Goal: Information Seeking & Learning: Learn about a topic

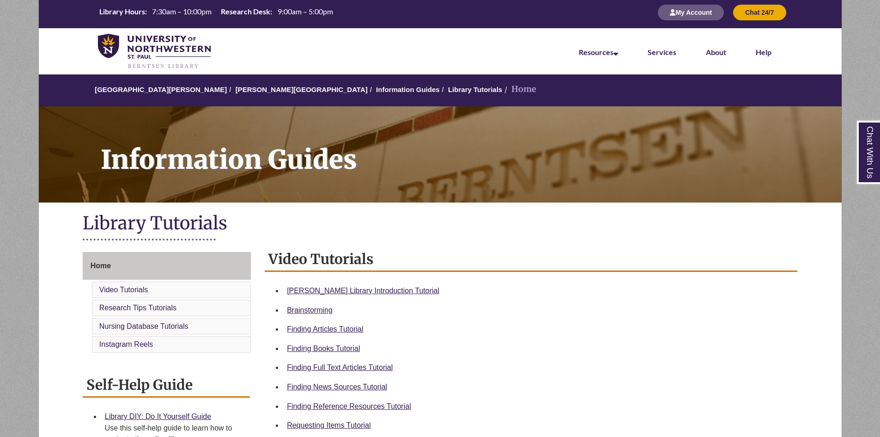
scroll to position [231, 0]
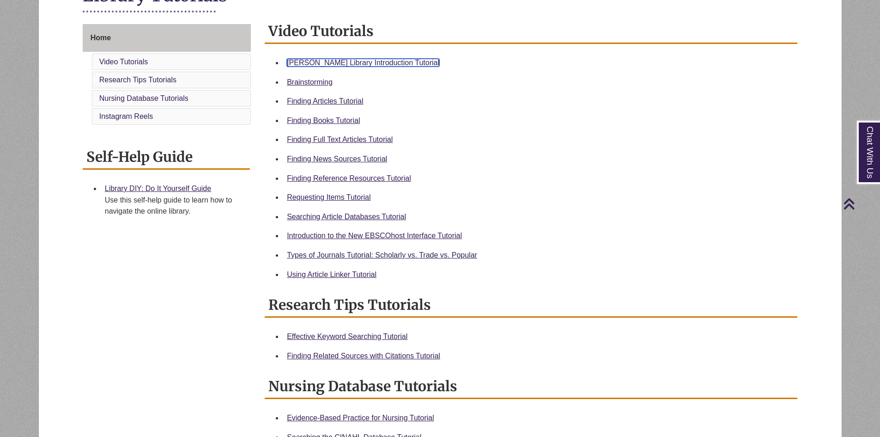
click at [381, 65] on link "Berntsen Library Introduction Tutorial" at bounding box center [363, 63] width 152 height 8
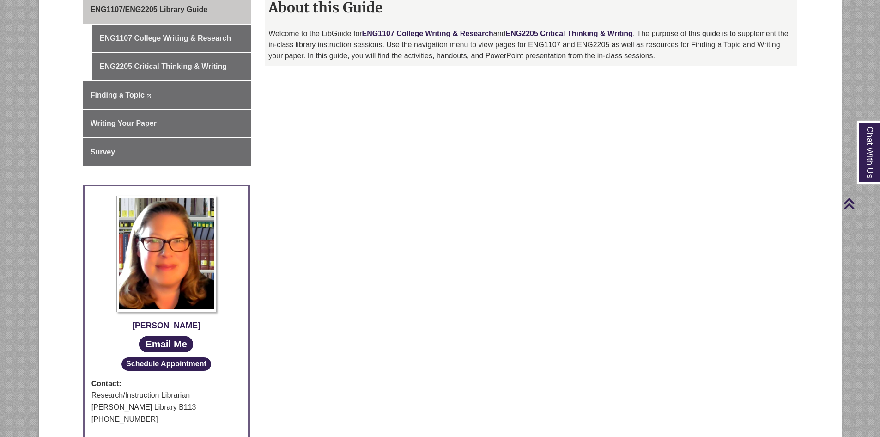
scroll to position [209, 0]
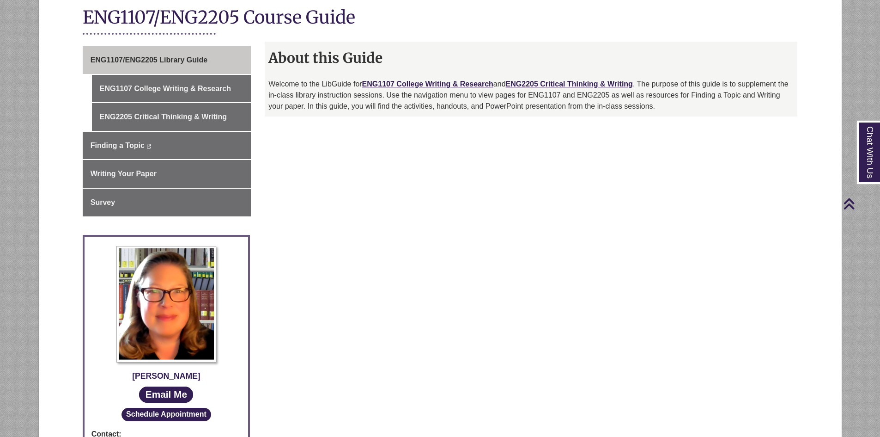
click at [377, 113] on div "Welcome to the LibGuide for ENG1107 College Writing & Research and ENG2205 Crit…" at bounding box center [530, 98] width 525 height 38
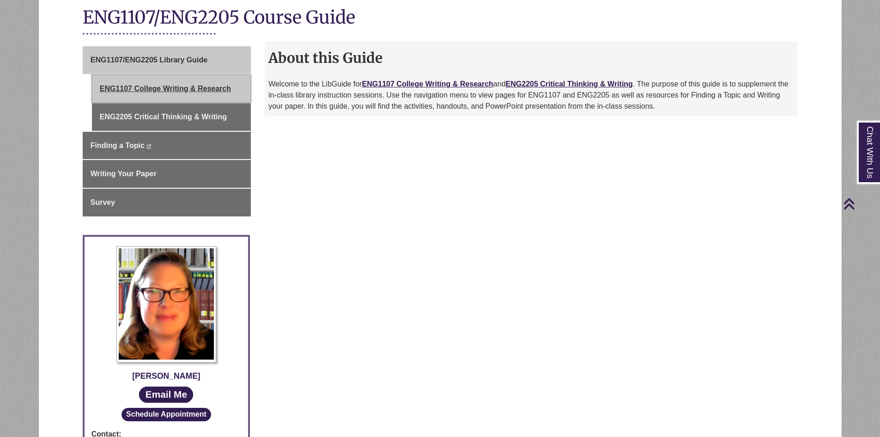
click at [231, 86] on link "ENG1107 College Writing & Research" at bounding box center [171, 89] width 159 height 28
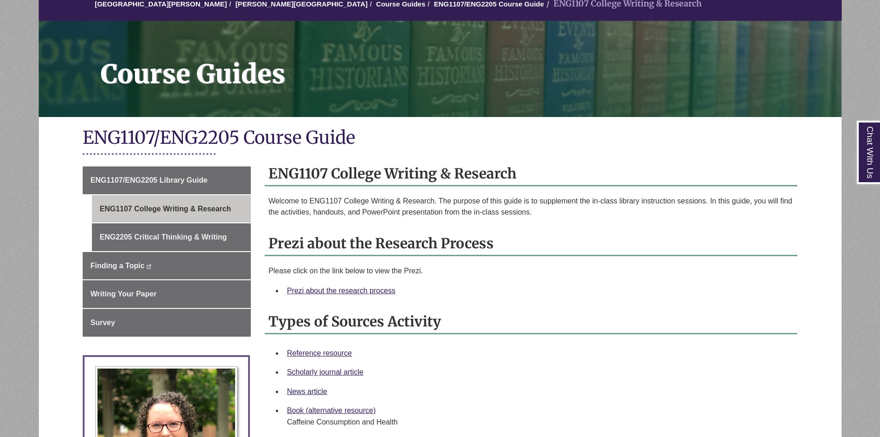
scroll to position [92, 0]
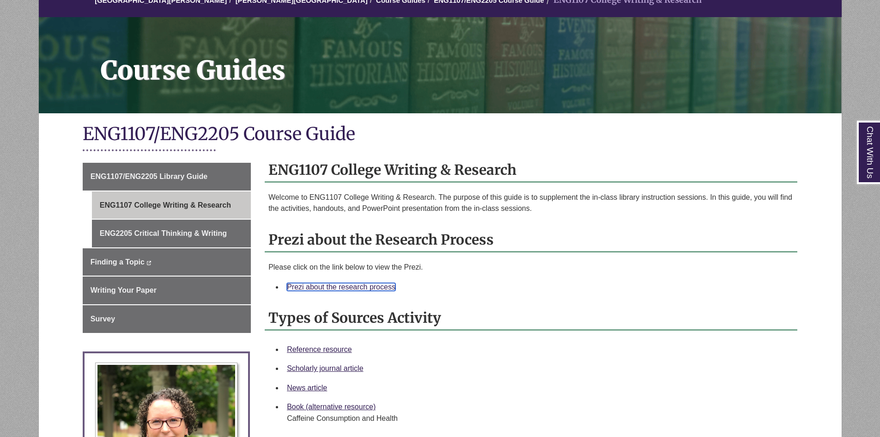
click at [370, 287] on link "Prezi about the research process" at bounding box center [341, 287] width 109 height 8
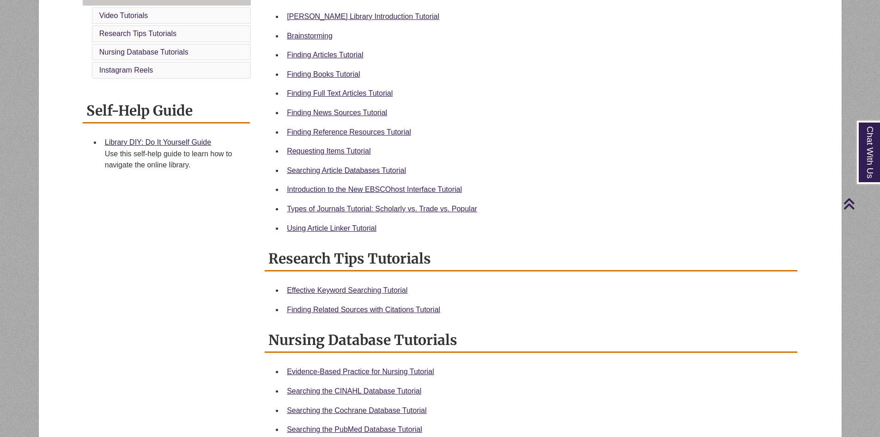
scroll to position [231, 0]
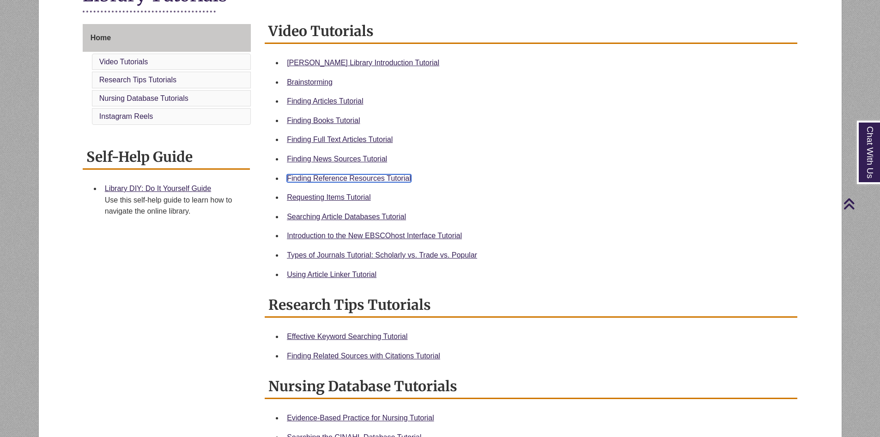
click at [378, 178] on link "Finding Reference Resources Tutorial" at bounding box center [349, 178] width 124 height 8
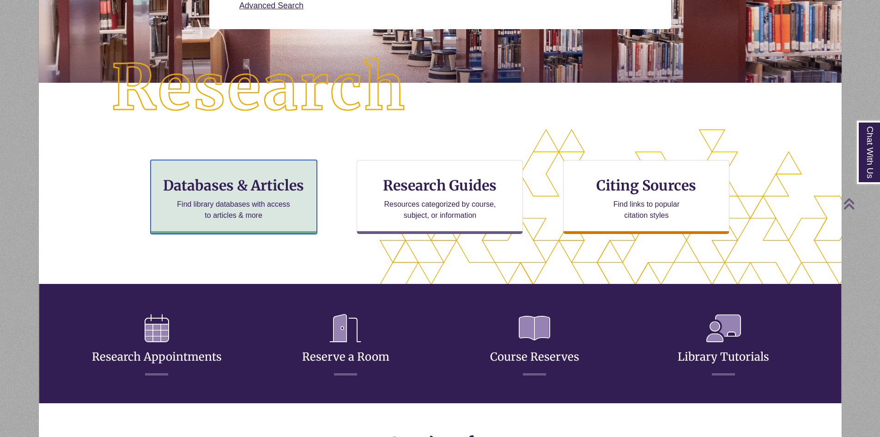
click at [244, 204] on p "Find library databases with access to articles & more" at bounding box center [233, 210] width 121 height 22
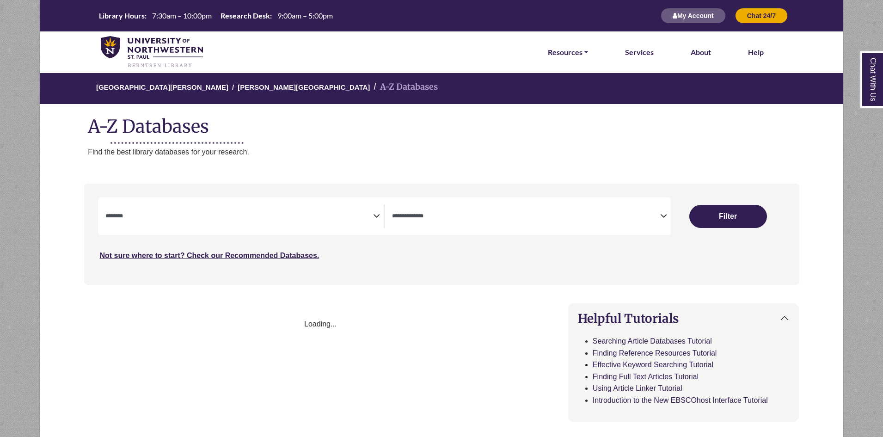
select select "Database Subject Filter"
select select "Database Types Filter"
select select "Database Subject Filter"
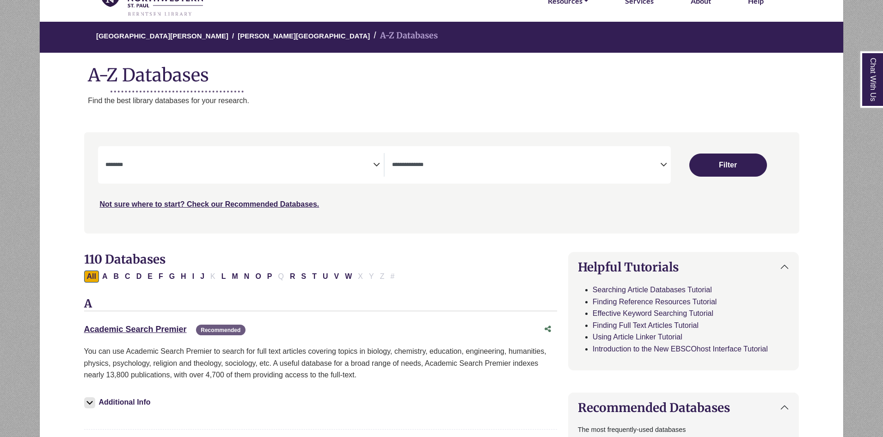
scroll to position [92, 0]
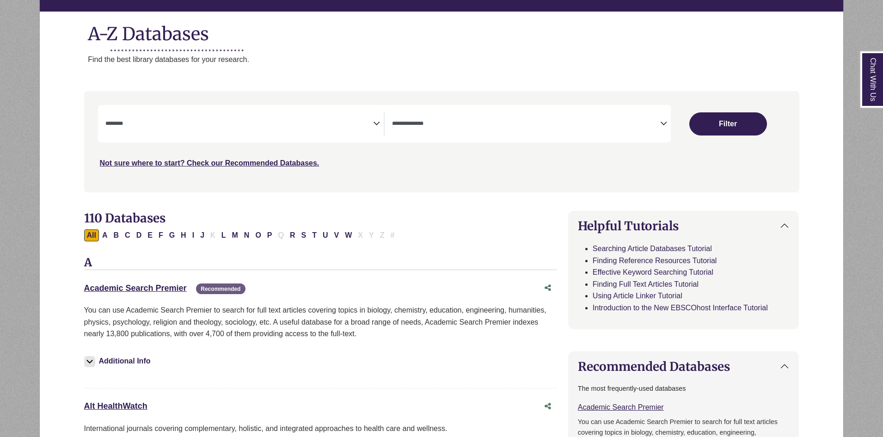
click at [492, 127] on textarea "Search" at bounding box center [526, 124] width 268 height 7
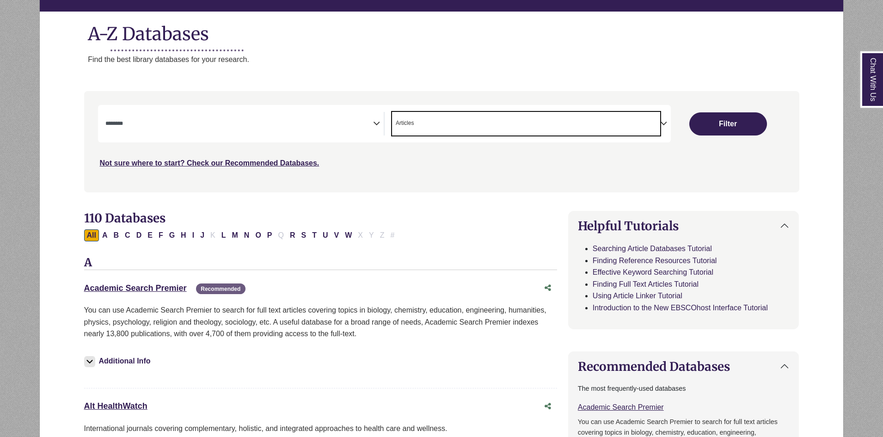
click at [487, 121] on span "× Articles" at bounding box center [526, 124] width 268 height 24
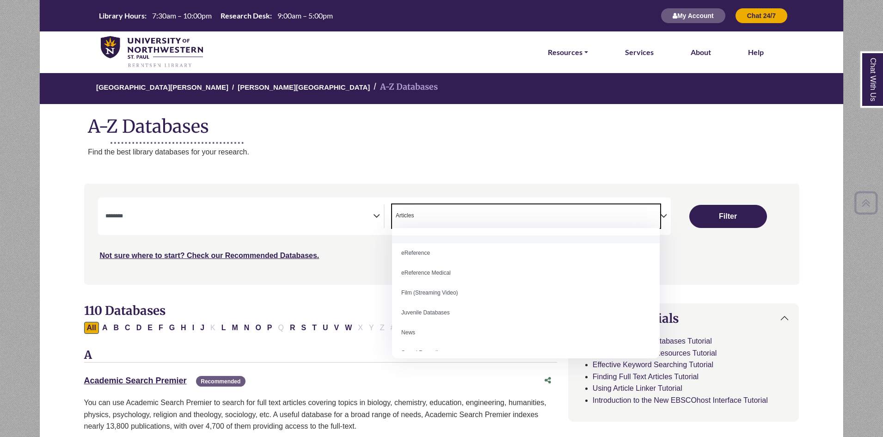
scroll to position [0, 0]
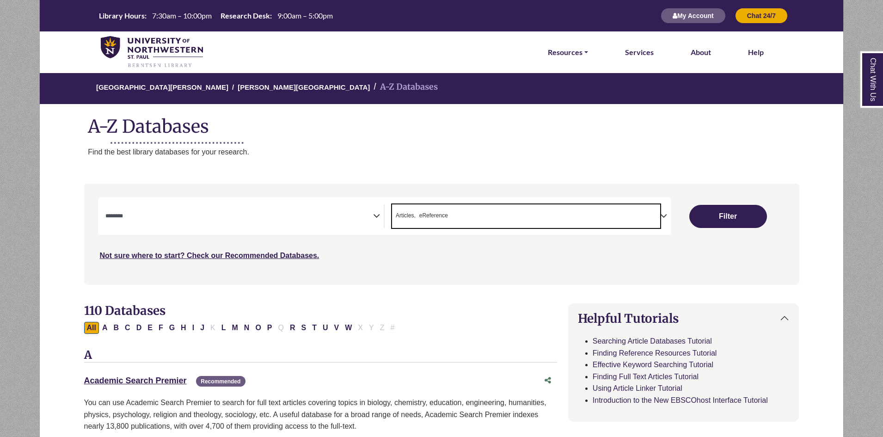
click at [653, 218] on span "× Articles × eReference" at bounding box center [526, 216] width 268 height 24
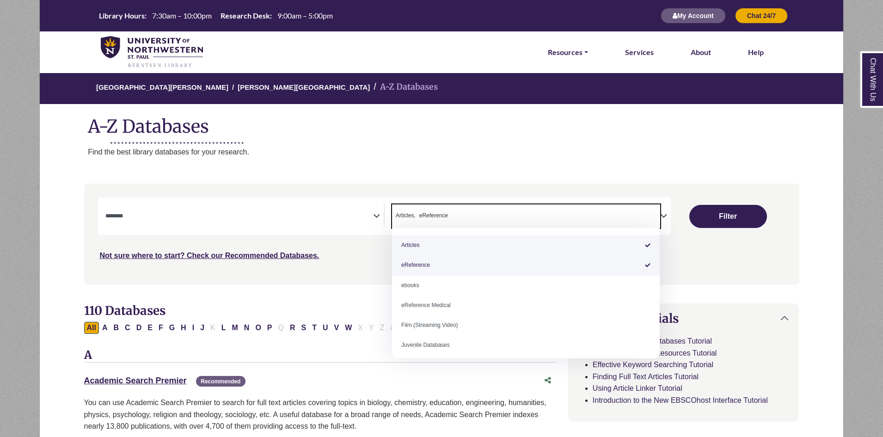
select select "*****"
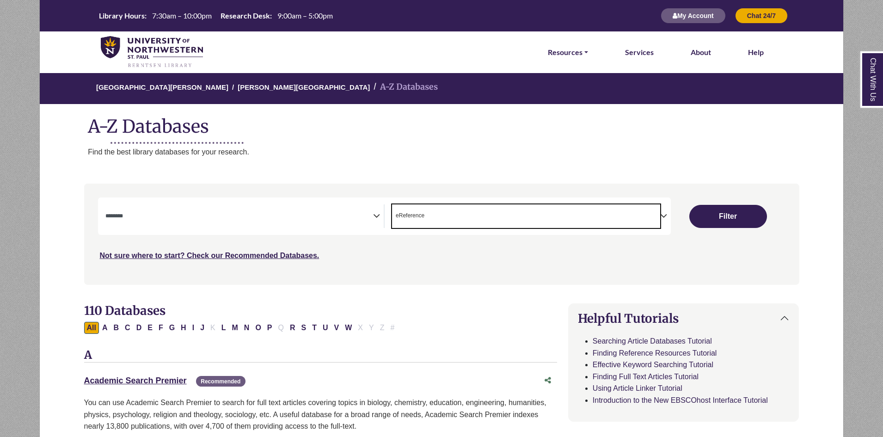
click at [449, 213] on span "× eReference" at bounding box center [526, 216] width 268 height 24
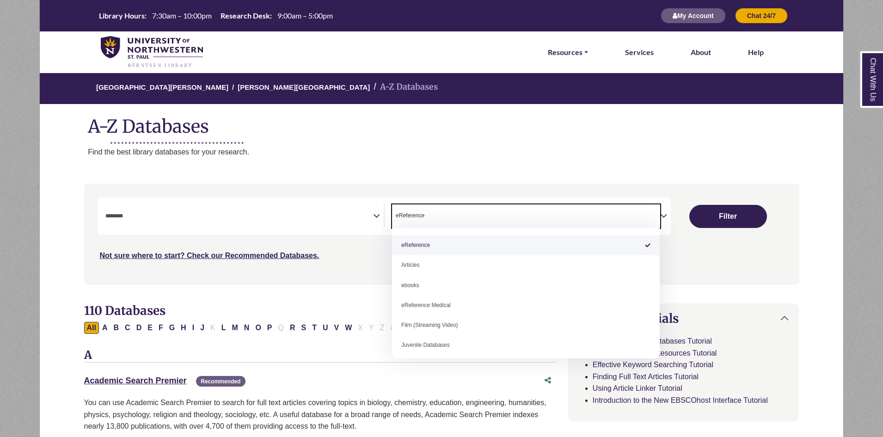
click at [454, 207] on span "× eReference" at bounding box center [526, 216] width 268 height 24
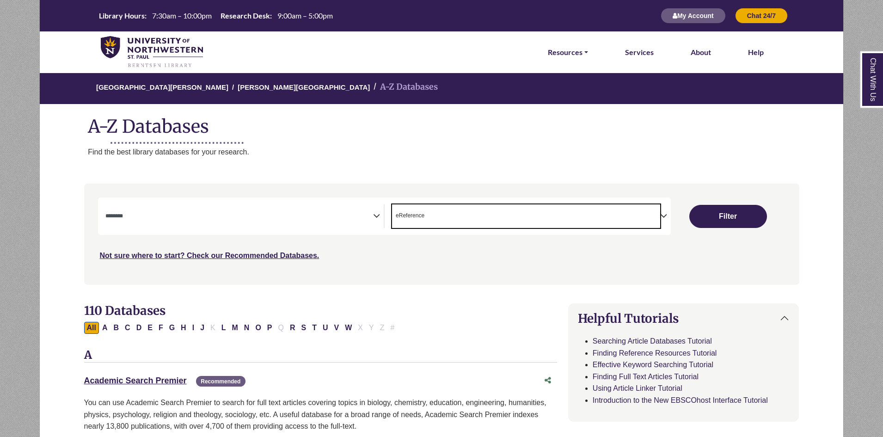
click at [314, 219] on textarea "Search" at bounding box center [239, 216] width 268 height 7
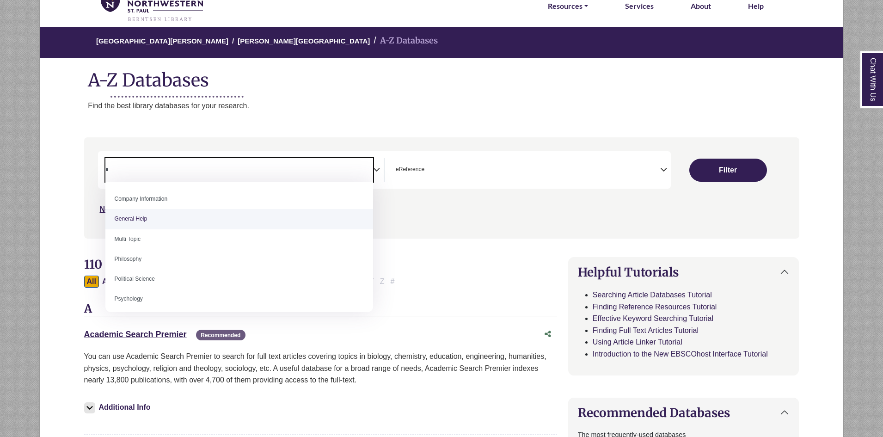
type textarea "*"
drag, startPoint x: 175, startPoint y: 218, endPoint x: 179, endPoint y: 215, distance: 4.9
select select "*****"
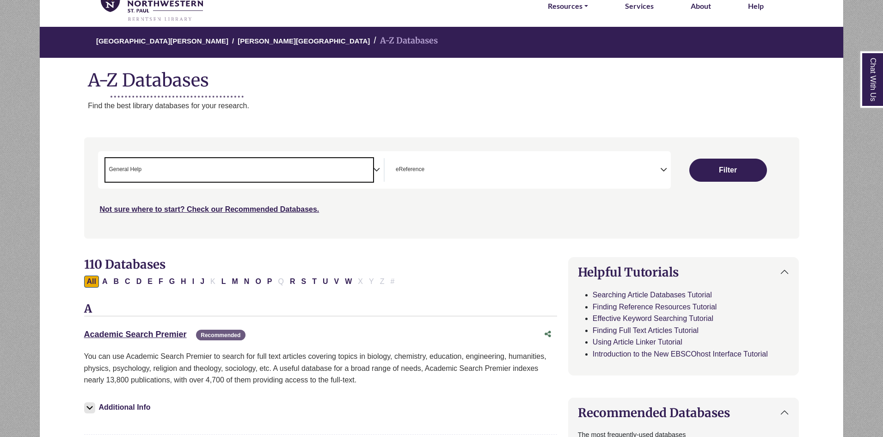
click at [241, 178] on span "× General Help" at bounding box center [239, 170] width 268 height 24
click at [191, 161] on span "Search filters" at bounding box center [239, 170] width 268 height 24
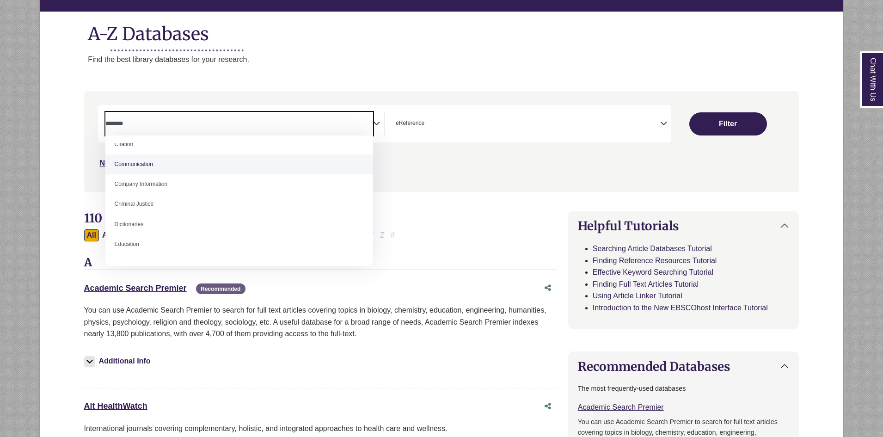
scroll to position [185, 0]
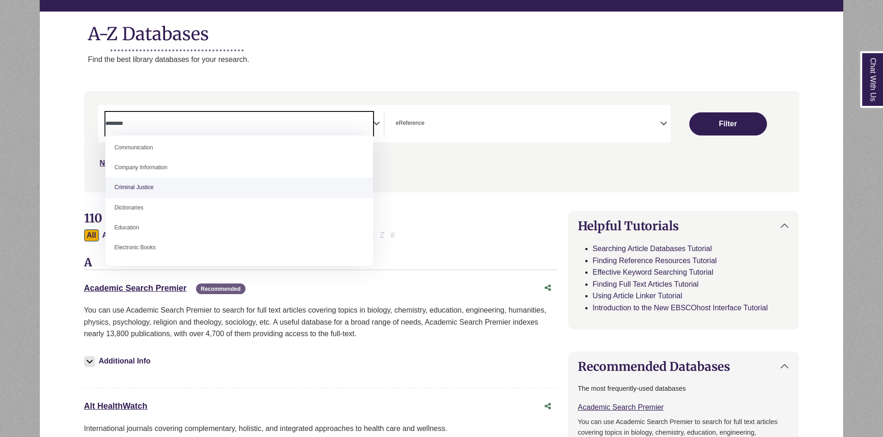
select select "******"
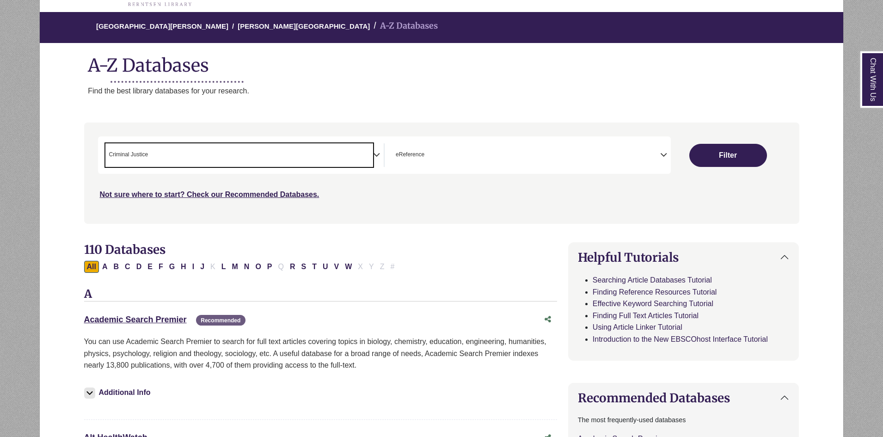
scroll to position [0, 0]
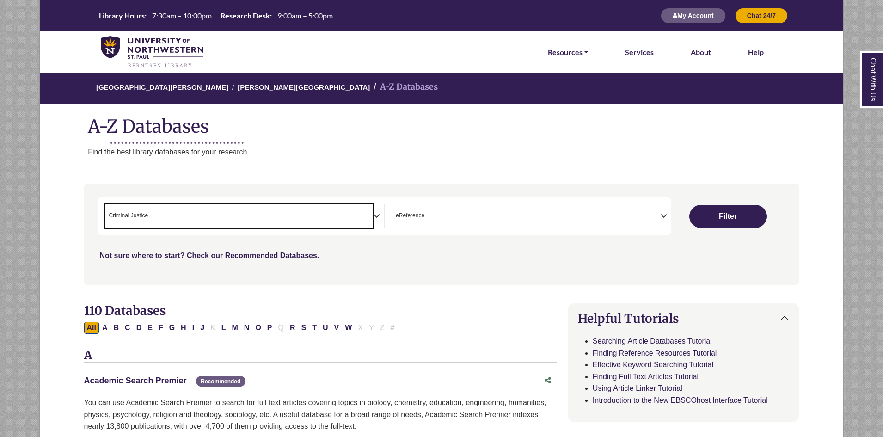
click at [236, 213] on span "× Criminal Justice" at bounding box center [239, 216] width 268 height 24
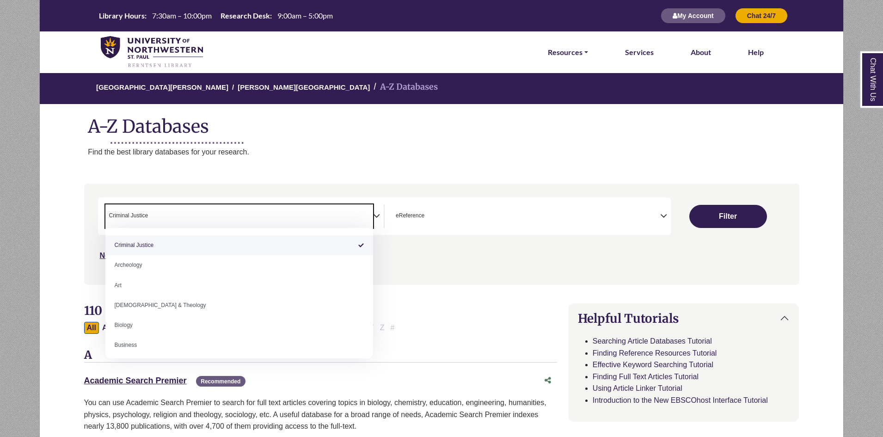
select select "Database Subject Filter"
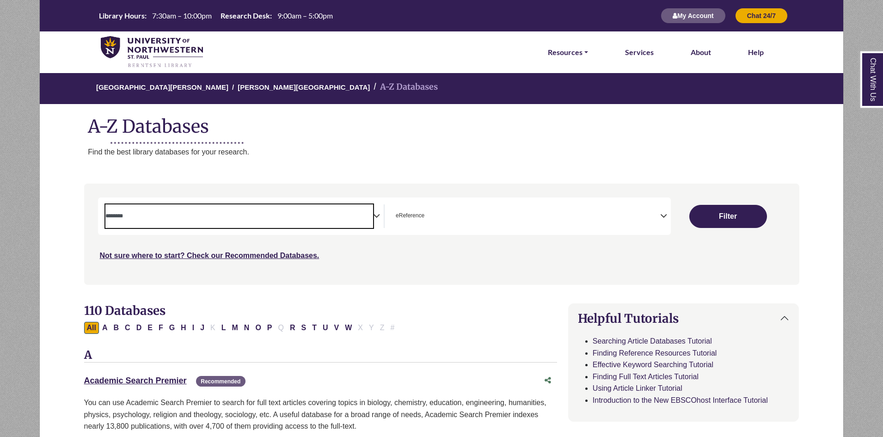
click at [201, 210] on span "Search filters" at bounding box center [239, 216] width 268 height 24
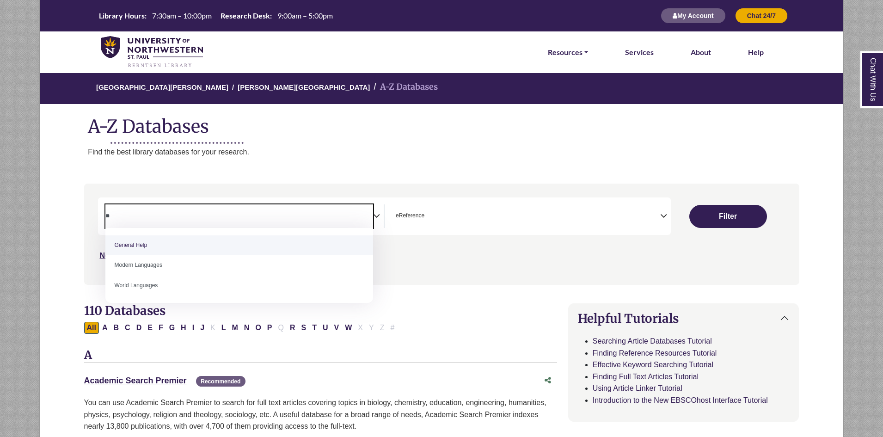
type textarea "**"
select select "*****"
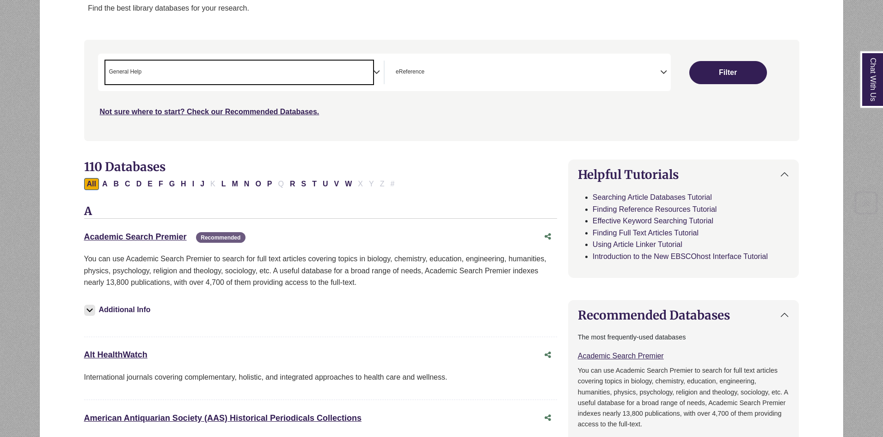
scroll to position [231, 0]
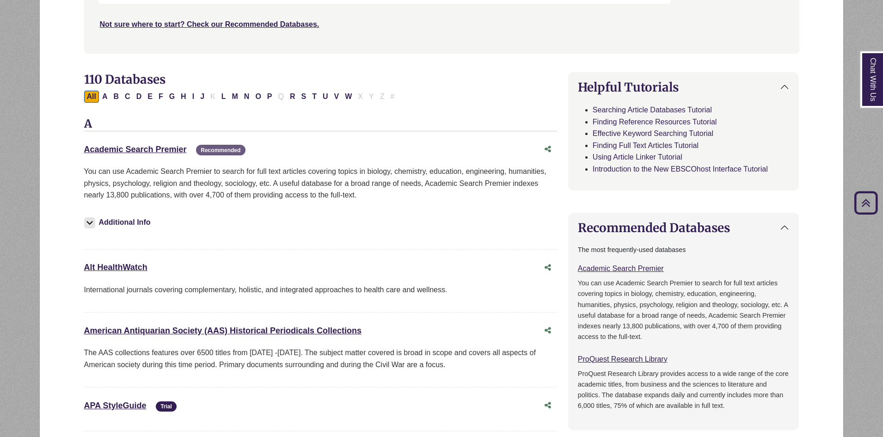
click at [410, 215] on div "Additional Info" at bounding box center [320, 223] width 473 height 31
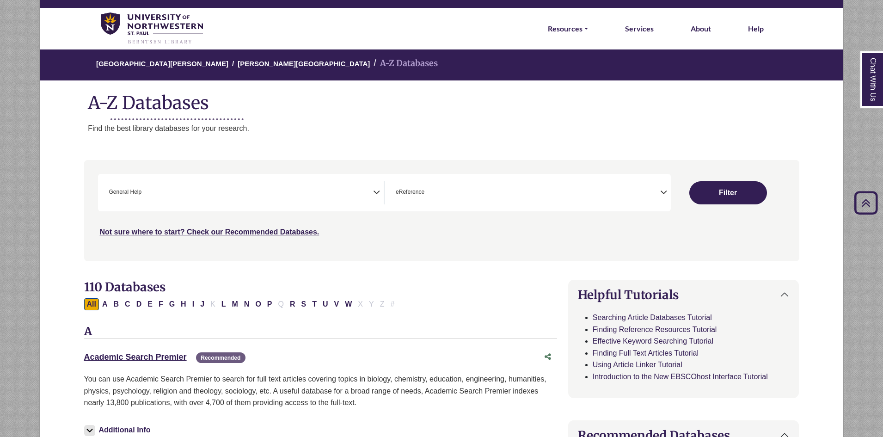
scroll to position [0, 0]
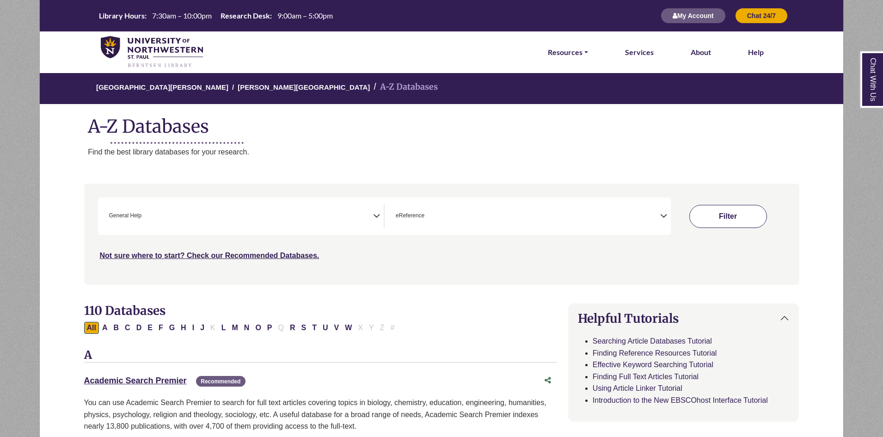
click at [716, 220] on button "Filter" at bounding box center [728, 216] width 78 height 23
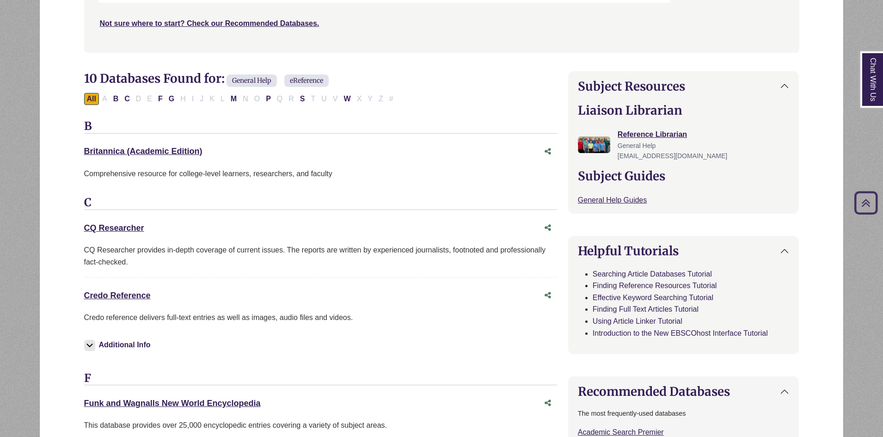
scroll to position [277, 0]
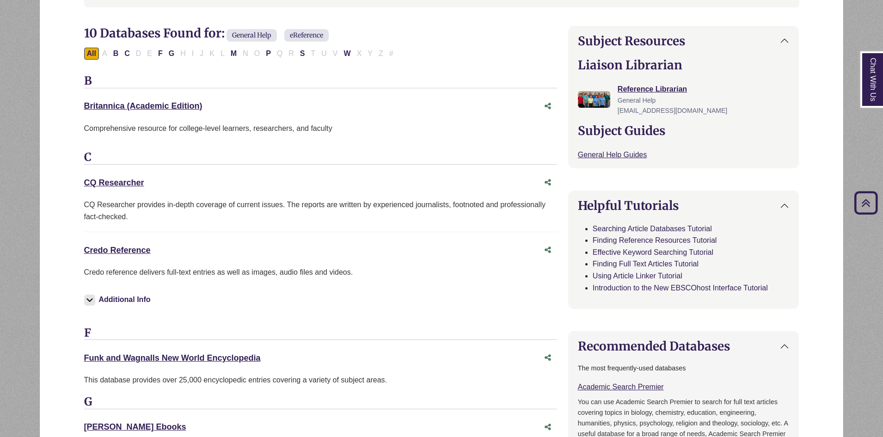
click at [111, 243] on div "Credo Reference This link opens in a new window" at bounding box center [320, 250] width 473 height 18
click at [111, 248] on link "Credo Reference This link opens in a new window" at bounding box center [117, 249] width 67 height 9
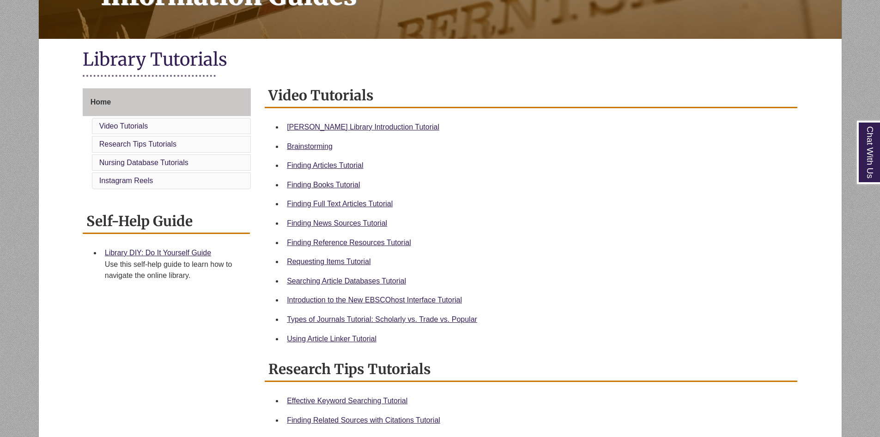
scroll to position [185, 0]
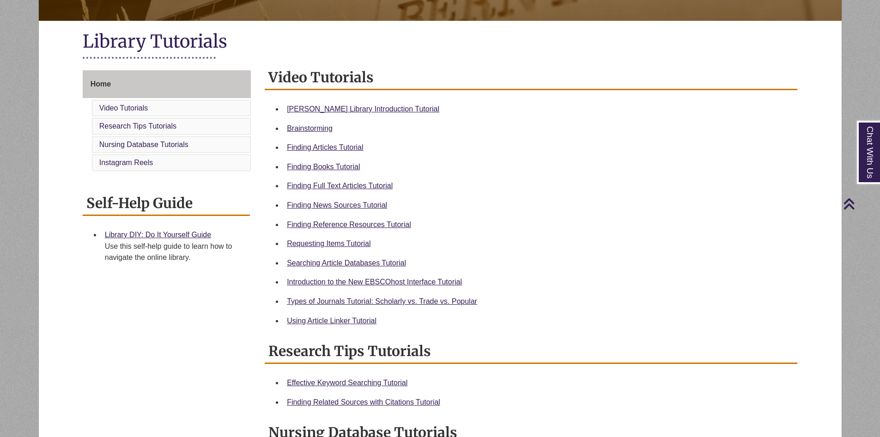
click at [378, 200] on div "Finding News Sources Tutorial" at bounding box center [538, 205] width 503 height 12
click at [379, 208] on link "Finding News Sources Tutorial" at bounding box center [337, 205] width 100 height 8
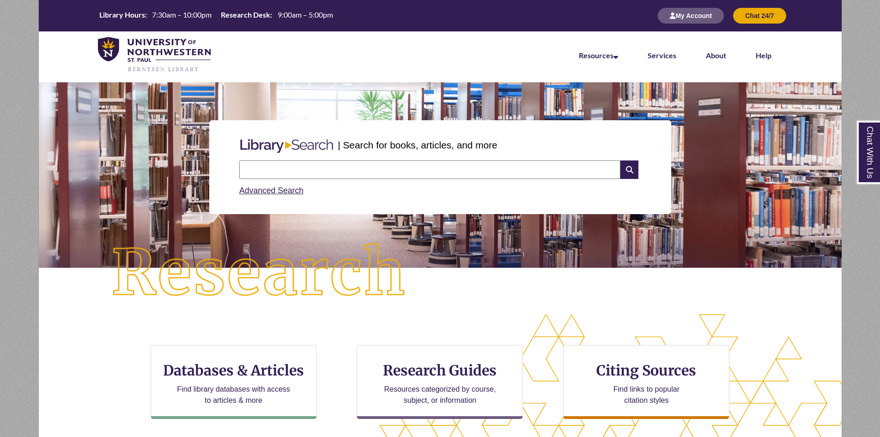
click at [281, 174] on input "text" at bounding box center [429, 169] width 381 height 18
type input "******"
